Goal: Transaction & Acquisition: Purchase product/service

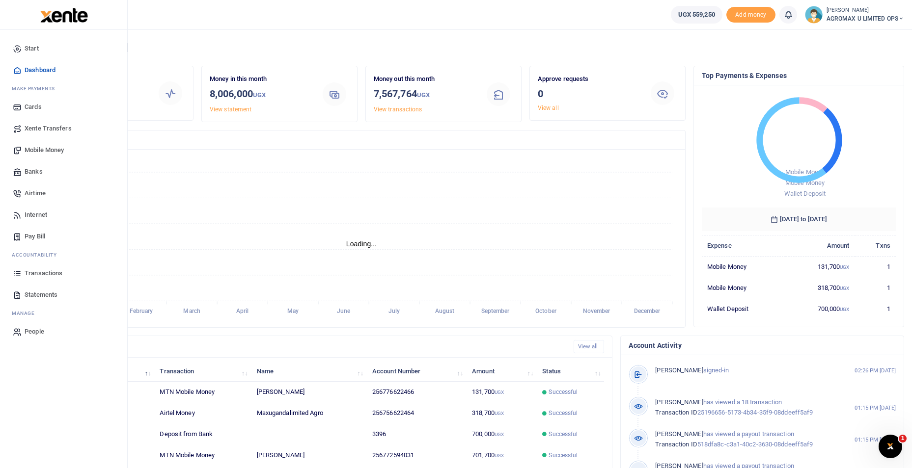
click at [53, 132] on span "Xente Transfers" at bounding box center [48, 129] width 47 height 10
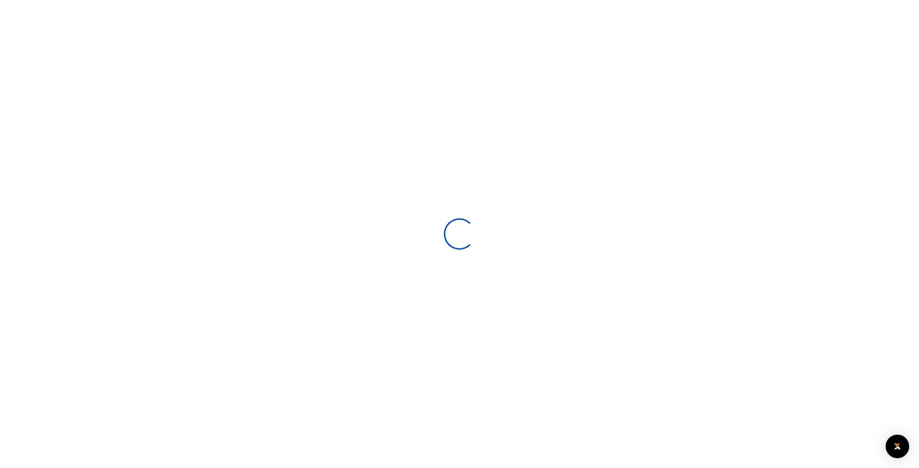
select select
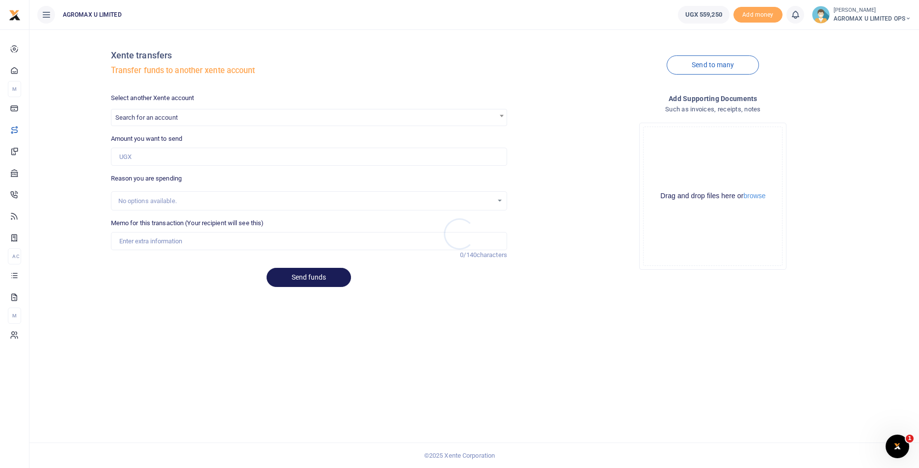
click at [189, 119] on div at bounding box center [459, 234] width 919 height 468
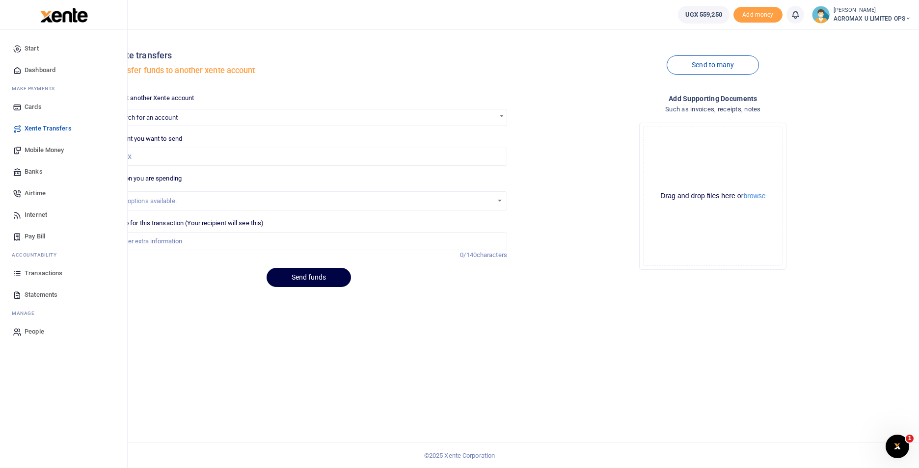
click at [42, 148] on span "Mobile Money" at bounding box center [44, 150] width 39 height 10
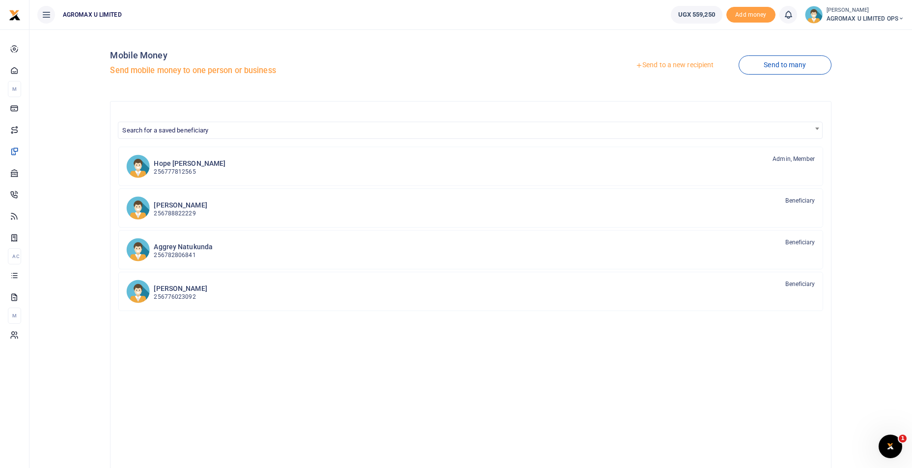
click at [683, 66] on link "Send to a new recipient" at bounding box center [674, 65] width 128 height 18
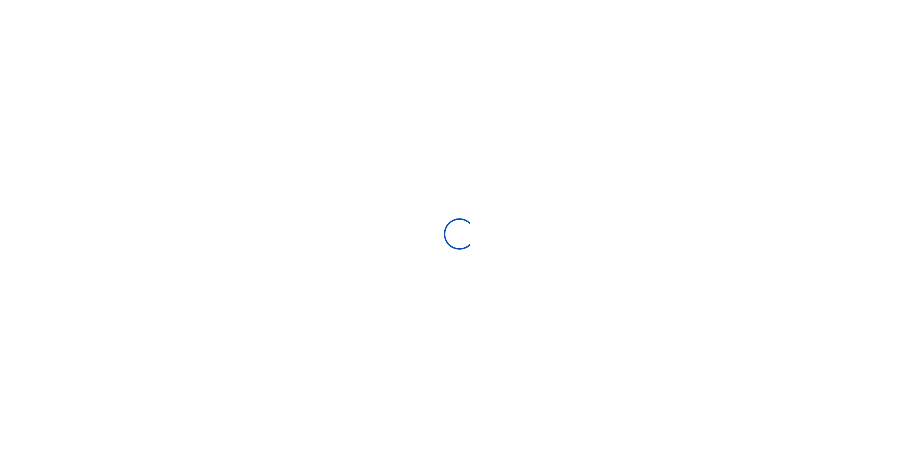
select select
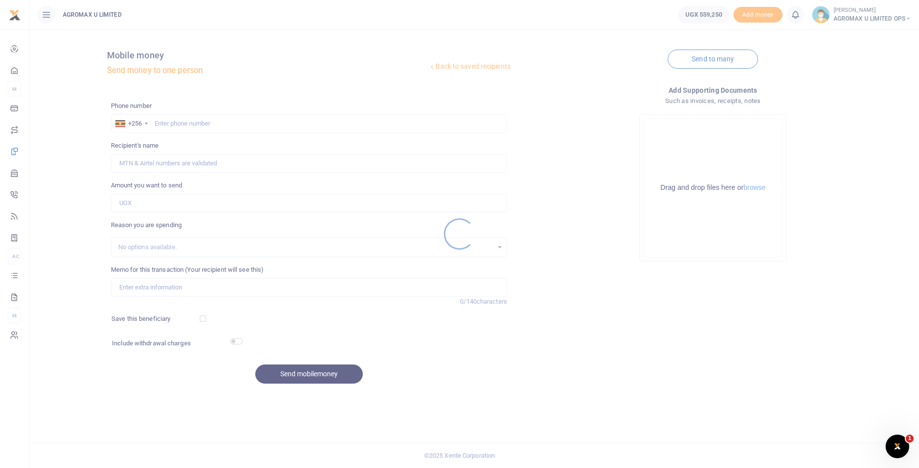
click at [192, 122] on div at bounding box center [459, 234] width 919 height 468
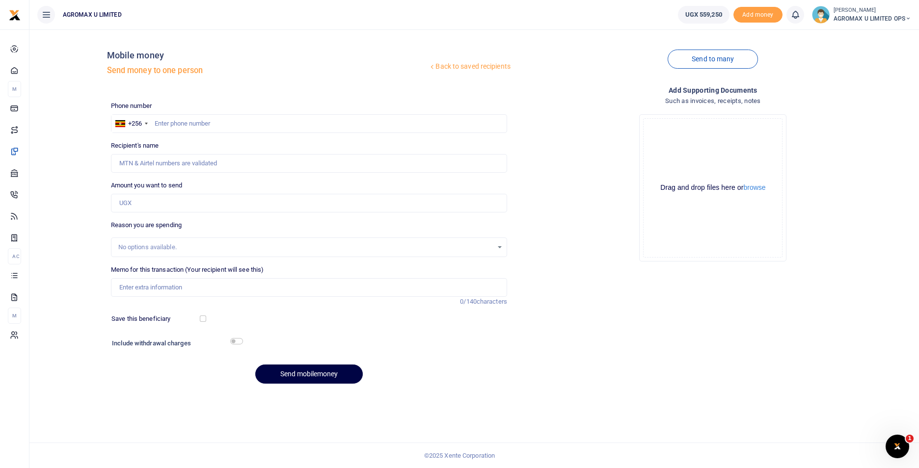
click at [192, 122] on div at bounding box center [459, 234] width 919 height 468
click at [191, 127] on input "text" at bounding box center [309, 123] width 396 height 19
type input "700162490"
type input "Bbaale Wahab"
type input "700162490"
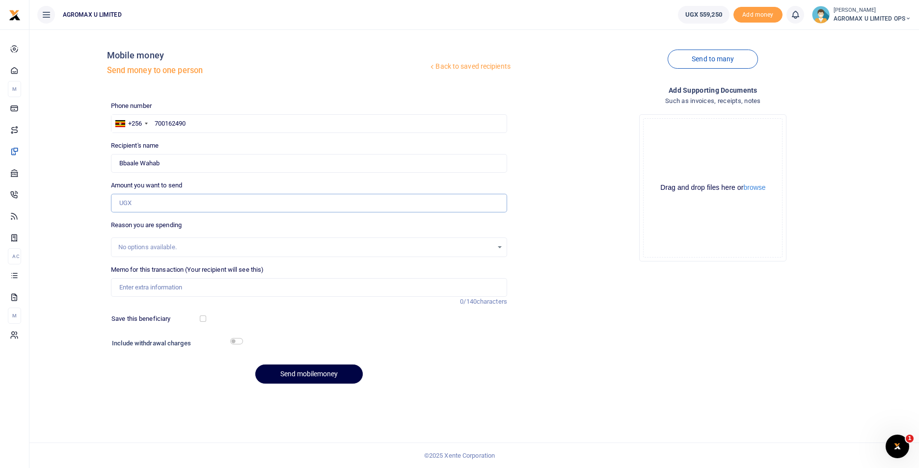
click at [148, 209] on input "Amount you want to send" at bounding box center [309, 203] width 396 height 19
type input "300,000"
click at [166, 286] on input "Memo for this transaction (Your recipient will see this)" at bounding box center [309, 287] width 396 height 19
click at [169, 289] on input "Repair of projects printer" at bounding box center [309, 287] width 396 height 19
type input "Repair of project printer"
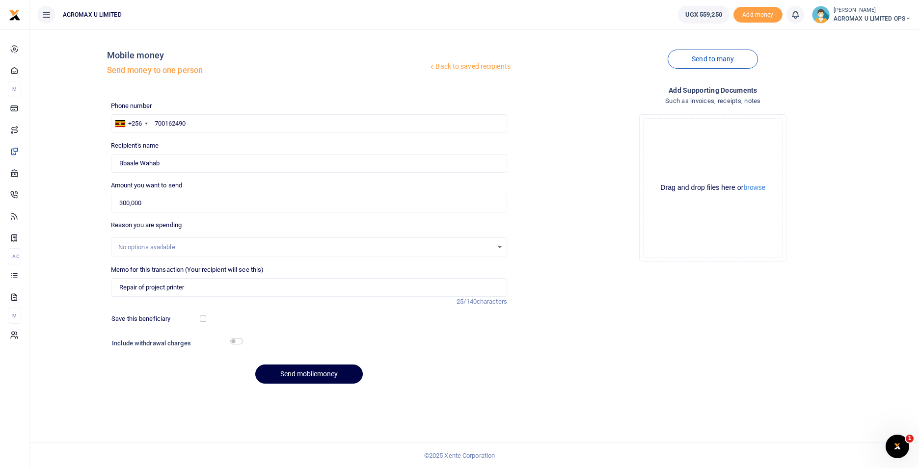
click at [232, 337] on div "Include withdrawal charges" at bounding box center [175, 345] width 135 height 16
click at [234, 342] on input "checkbox" at bounding box center [236, 341] width 13 height 6
checkbox input "true"
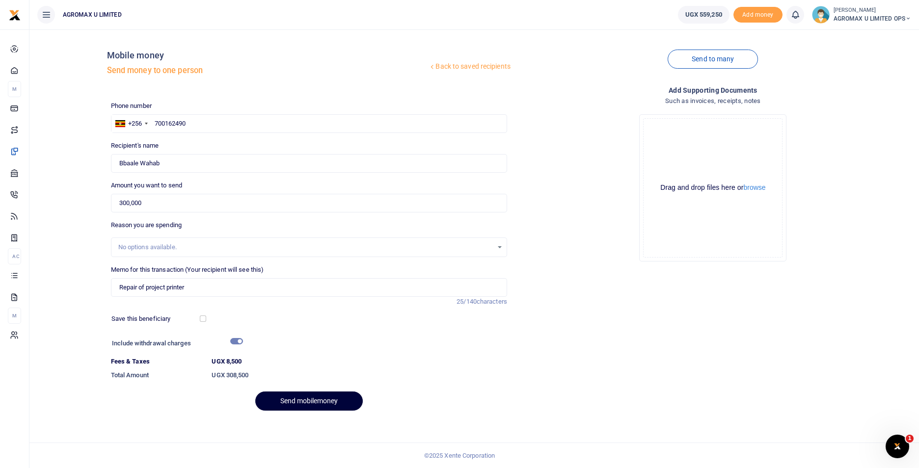
click at [284, 403] on button "Send mobilemoney" at bounding box center [309, 401] width 108 height 19
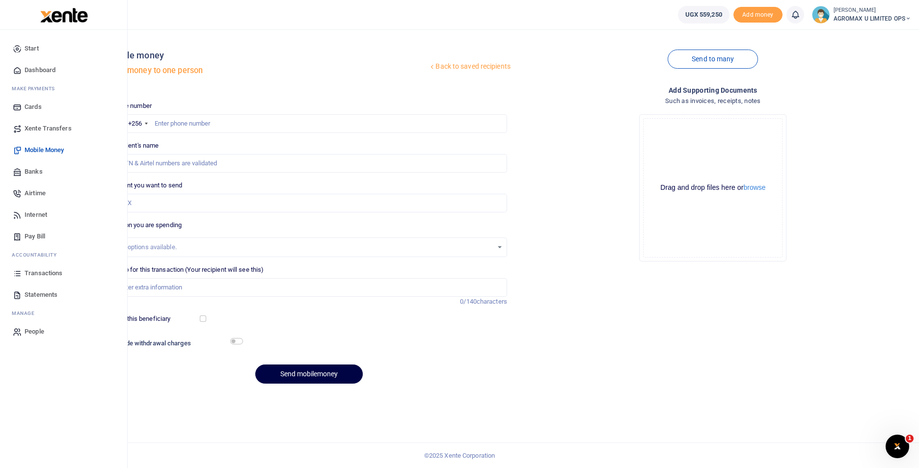
click at [28, 71] on span "Dashboard" at bounding box center [40, 70] width 31 height 10
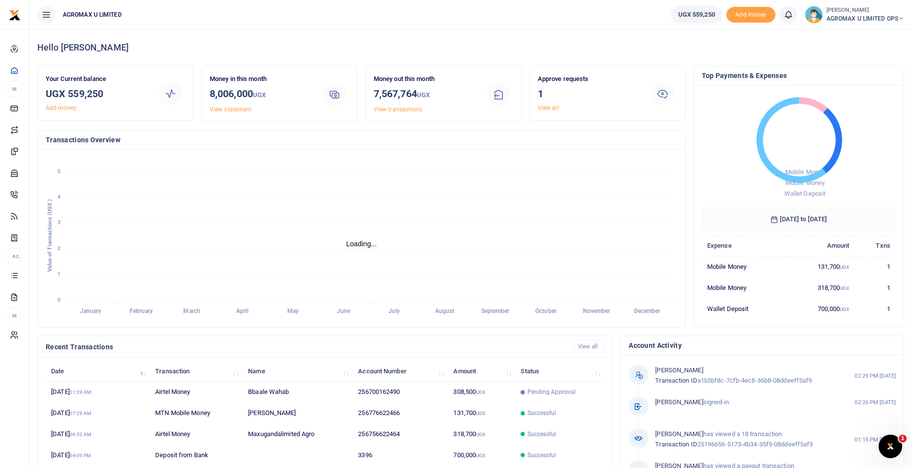
scroll to position [8, 8]
